Goal: Transaction & Acquisition: Register for event/course

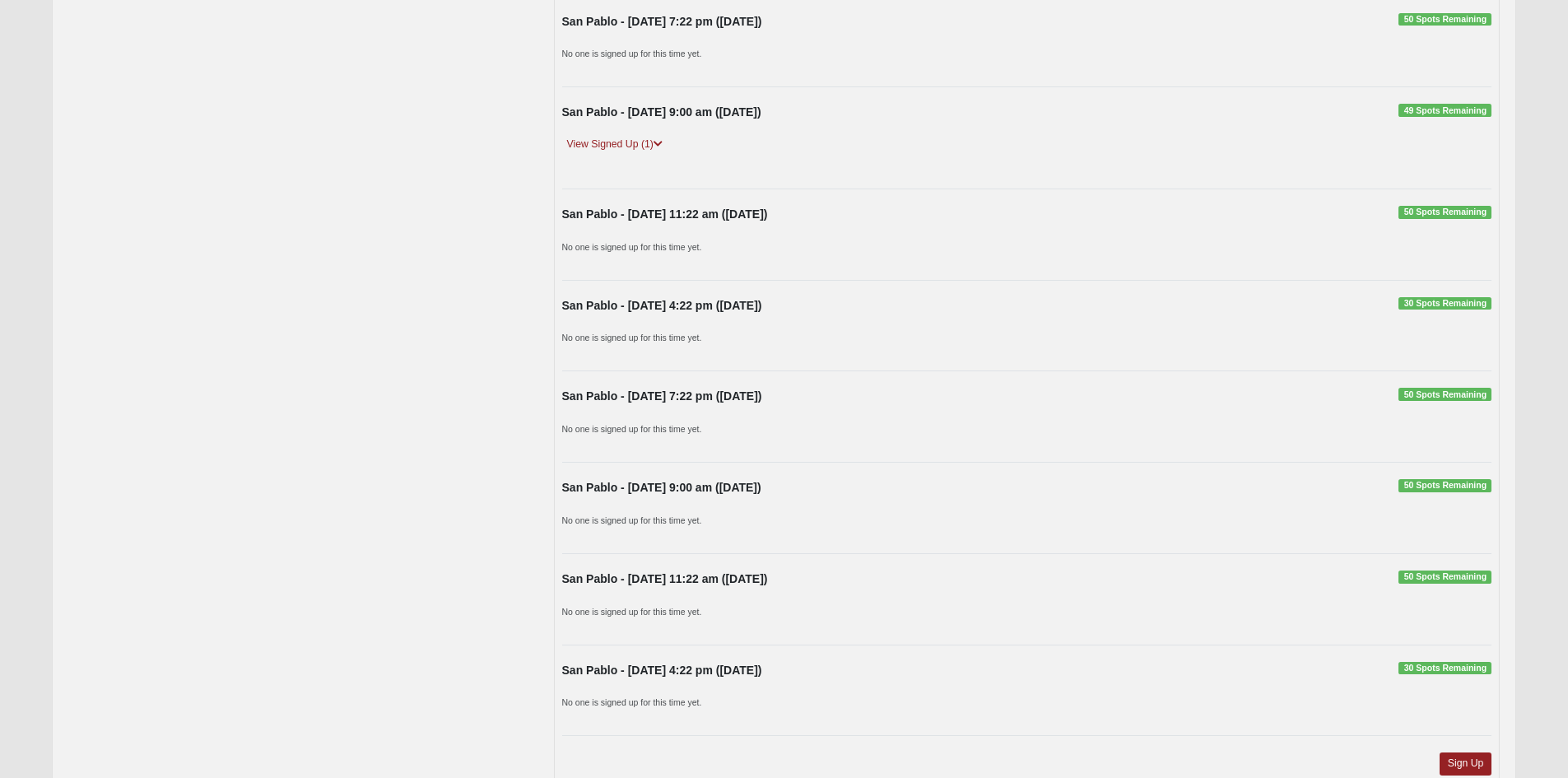
scroll to position [1188, 0]
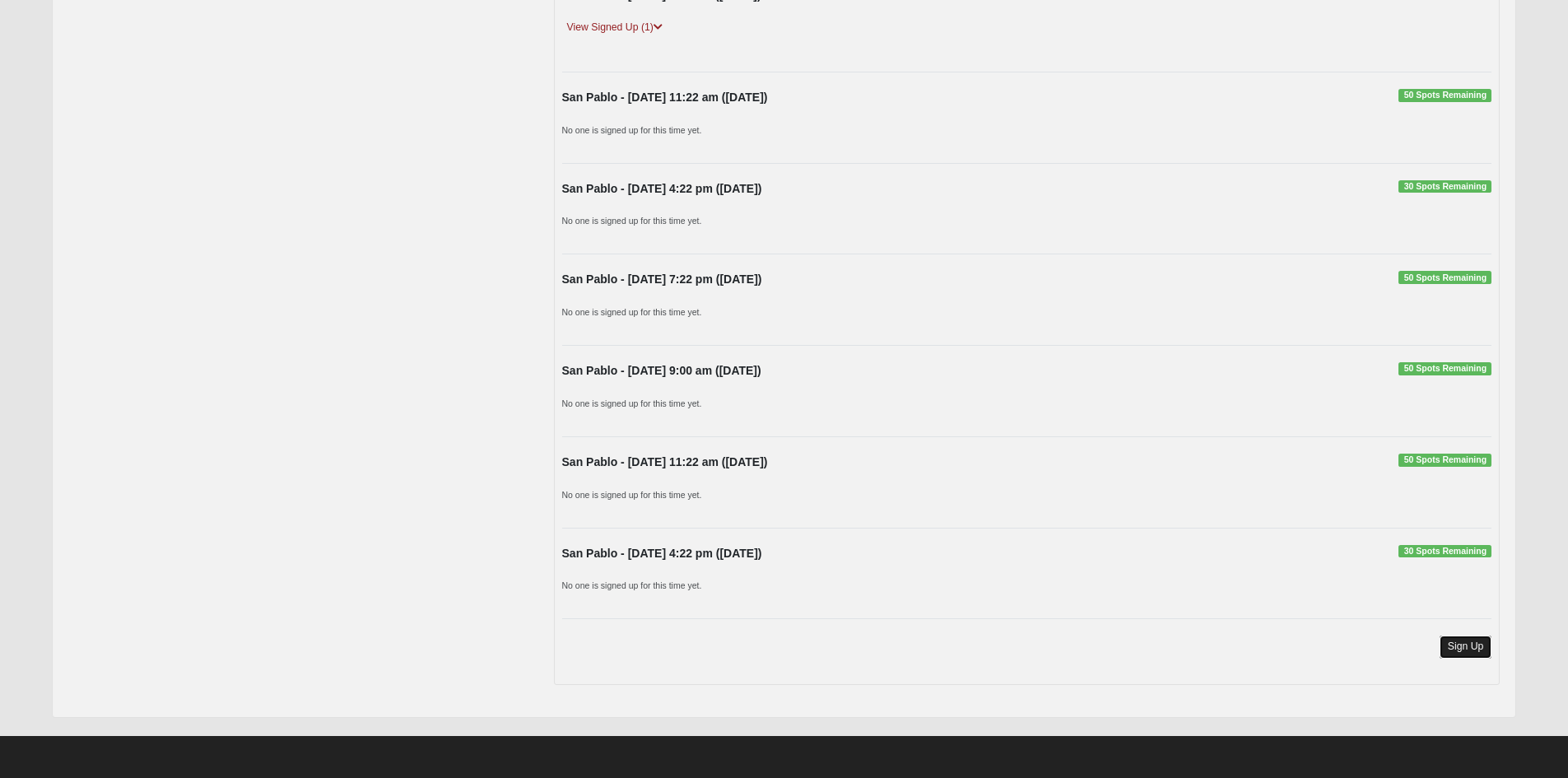
click at [1462, 647] on link "Sign Up" at bounding box center [1466, 646] width 53 height 22
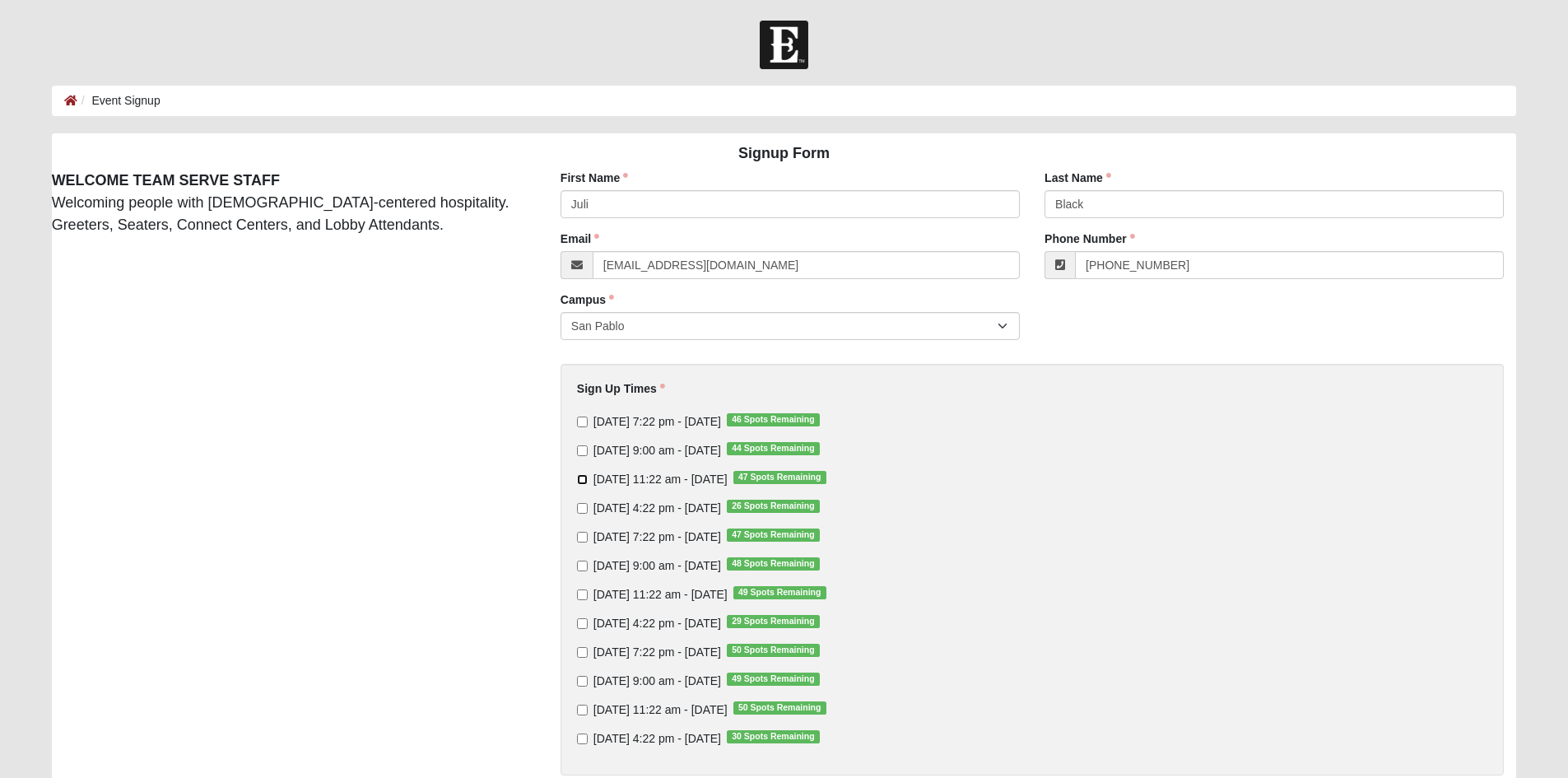
click at [584, 480] on input "Sunday 11:22 am - Oct 19 2025 47 Spots Remaining" at bounding box center [582, 479] width 11 height 11
checkbox input "true"
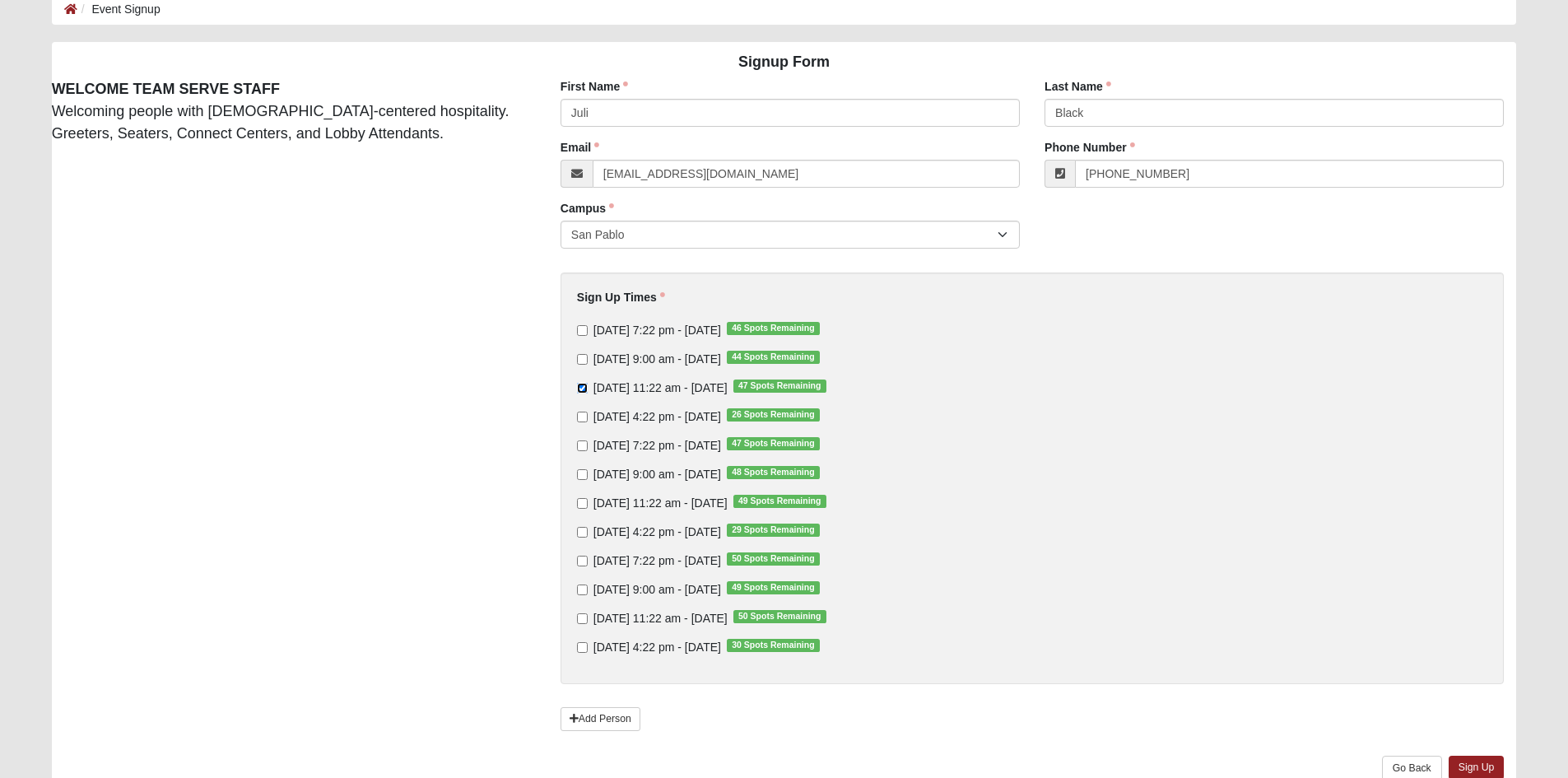
scroll to position [174, 0]
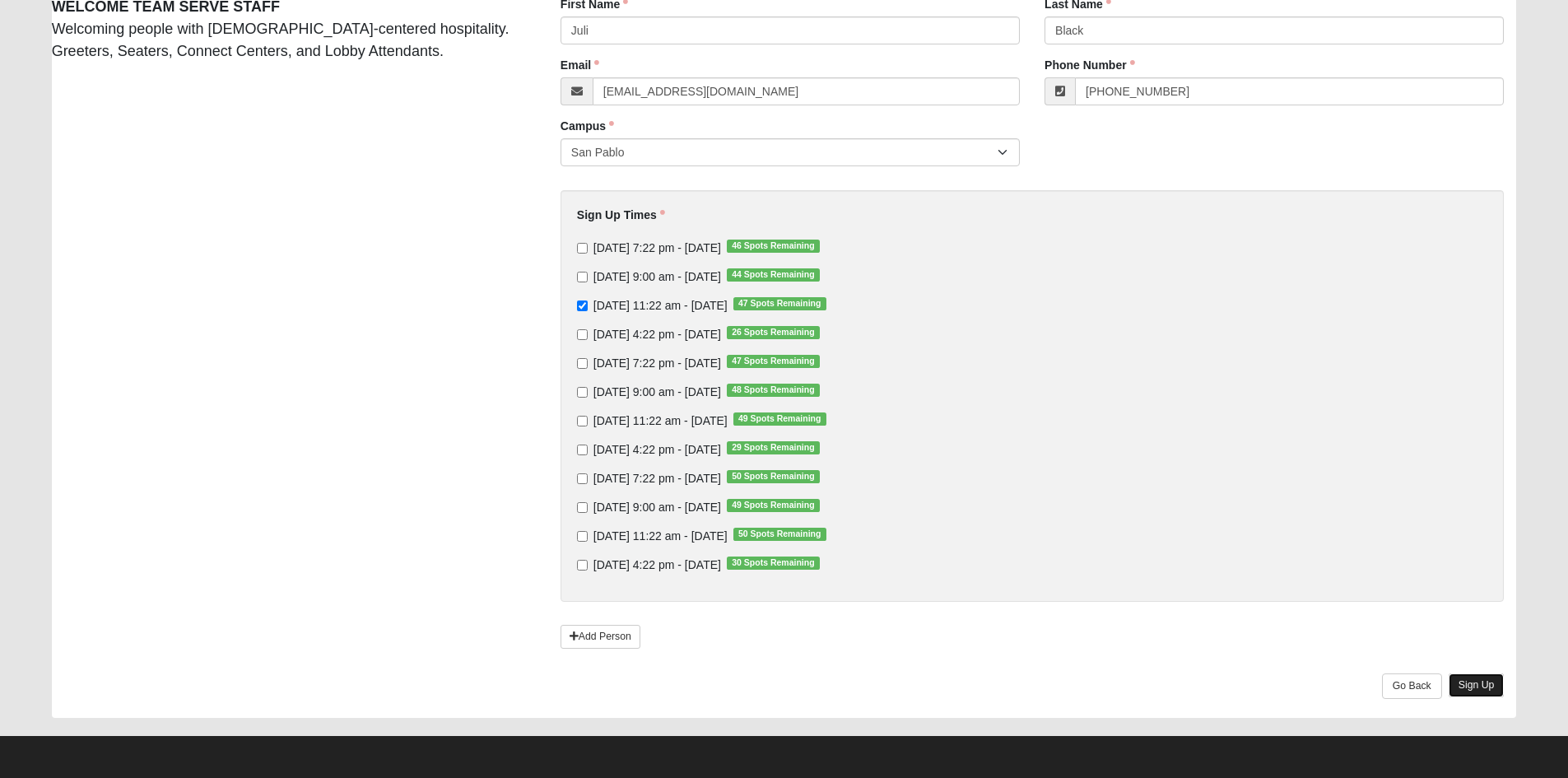
click at [1478, 684] on link "Sign Up" at bounding box center [1477, 685] width 56 height 24
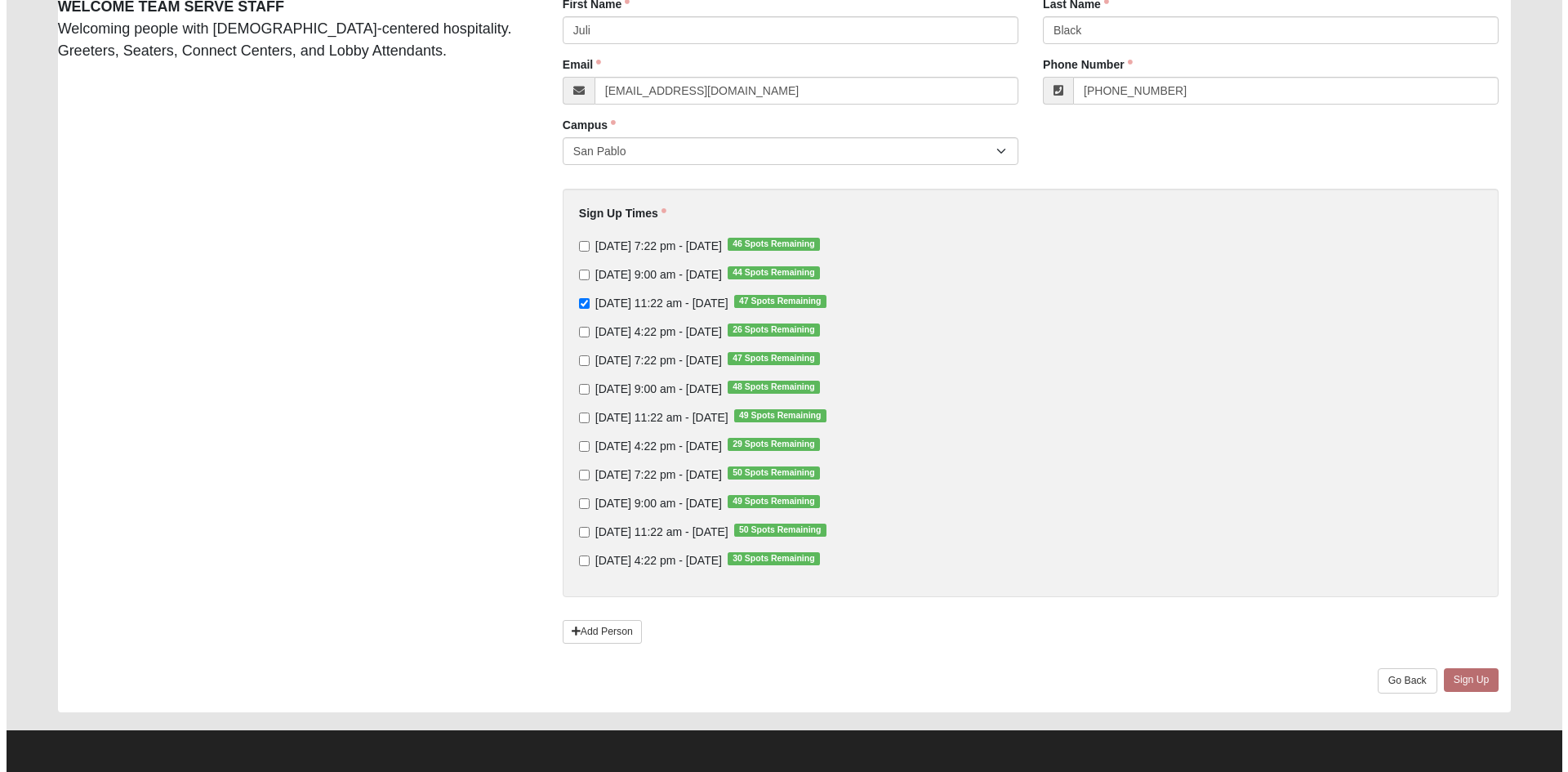
scroll to position [0, 0]
